Goal: Submit feedback/report problem

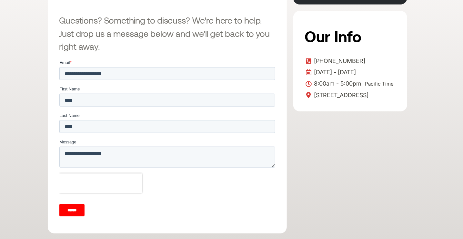
click at [75, 211] on input "******" at bounding box center [71, 210] width 25 height 12
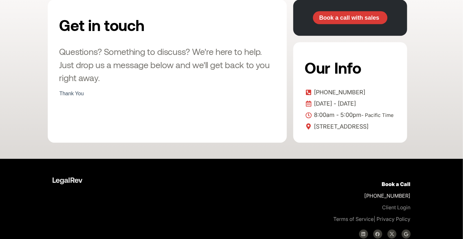
scroll to position [129, 0]
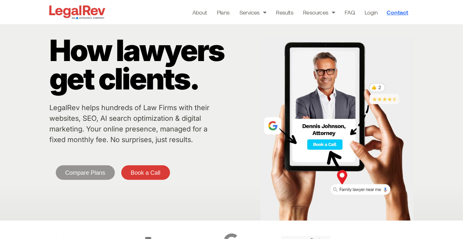
click at [398, 13] on span "Contact" at bounding box center [398, 12] width 22 height 6
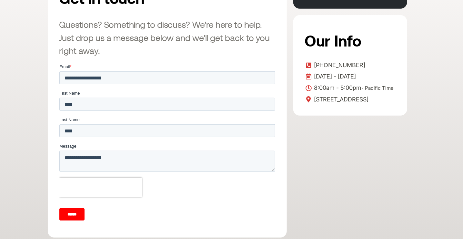
scroll to position [172, 0]
